Goal: Information Seeking & Learning: Learn about a topic

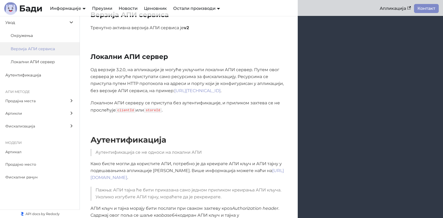
scroll to position [69, 0]
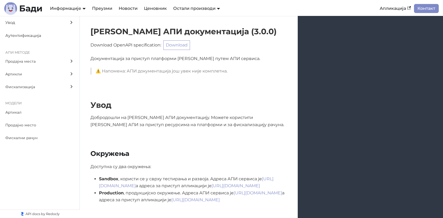
click at [188, 92] on div "Увод Добродошли на [PERSON_NAME] АПИ документацију. Можете користити [PERSON_NA…" at bounding box center [261, 114] width 363 height 49
